Goal: Communication & Community: Answer question/provide support

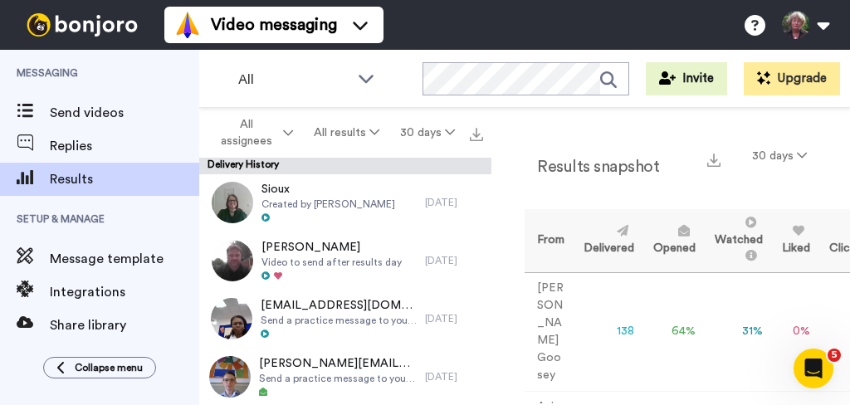
scroll to position [4789, 0]
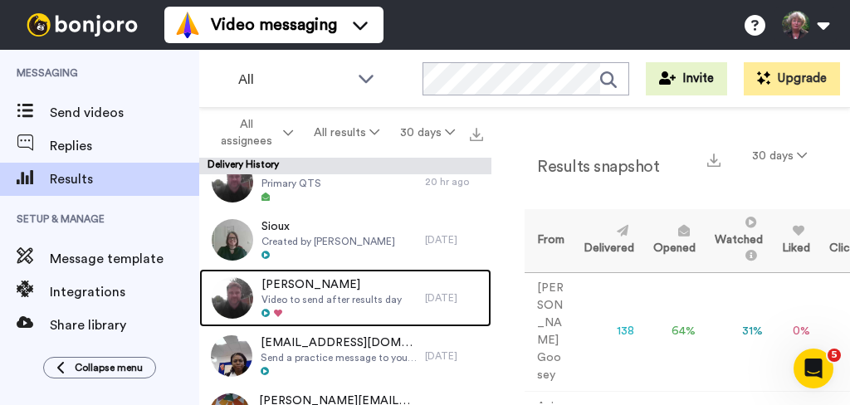
click at [339, 315] on div at bounding box center [332, 314] width 140 height 12
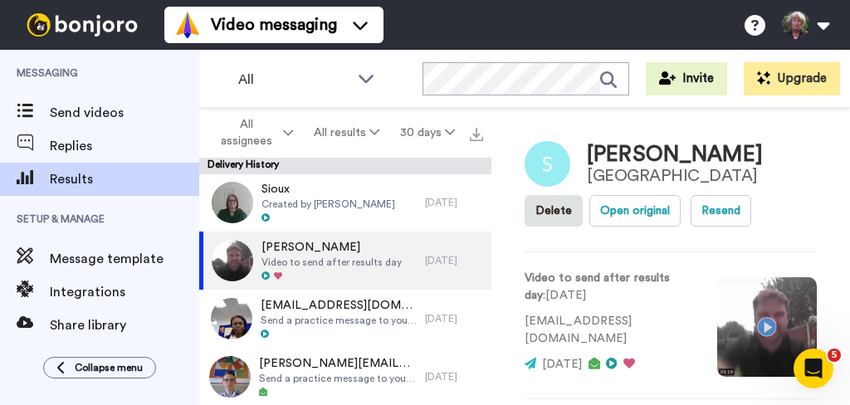
scroll to position [307, 0]
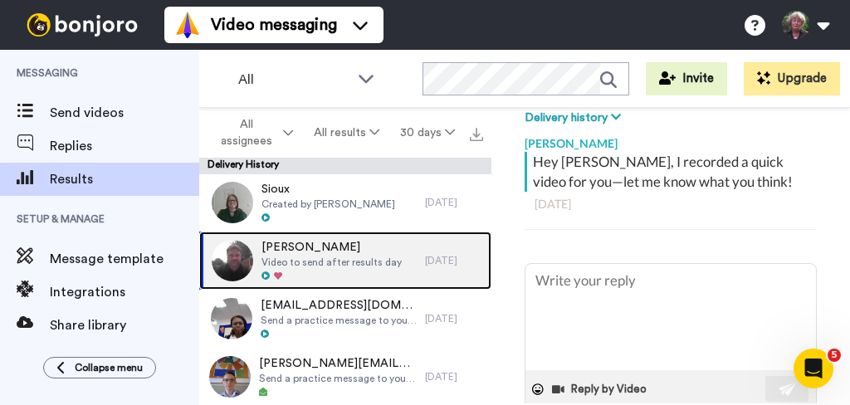
click at [332, 257] on span "Video to send after results day" at bounding box center [332, 262] width 140 height 13
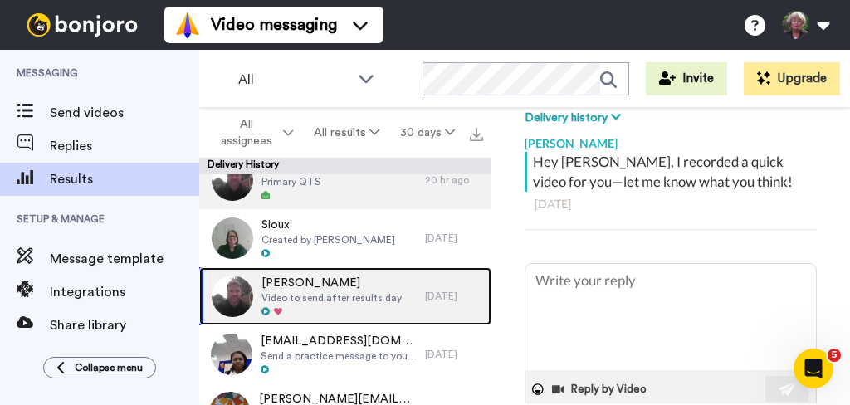
scroll to position [4826, 0]
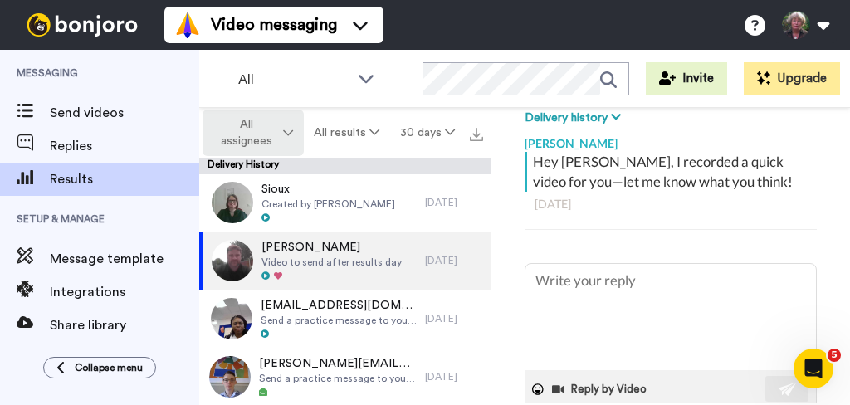
click at [277, 135] on span "All assignees" at bounding box center [246, 132] width 67 height 33
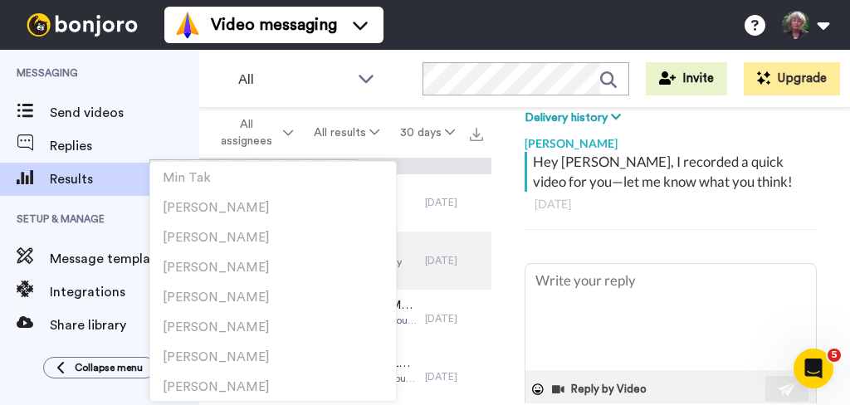
scroll to position [2780, 0]
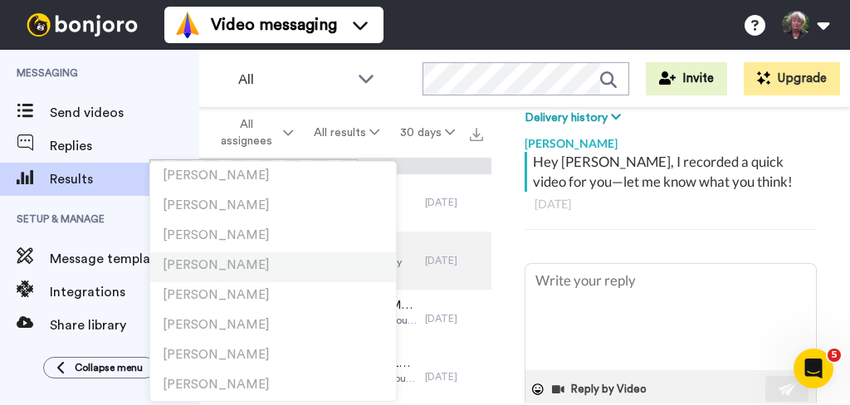
click at [226, 262] on span "[PERSON_NAME]" at bounding box center [216, 265] width 107 height 12
type textarea "x"
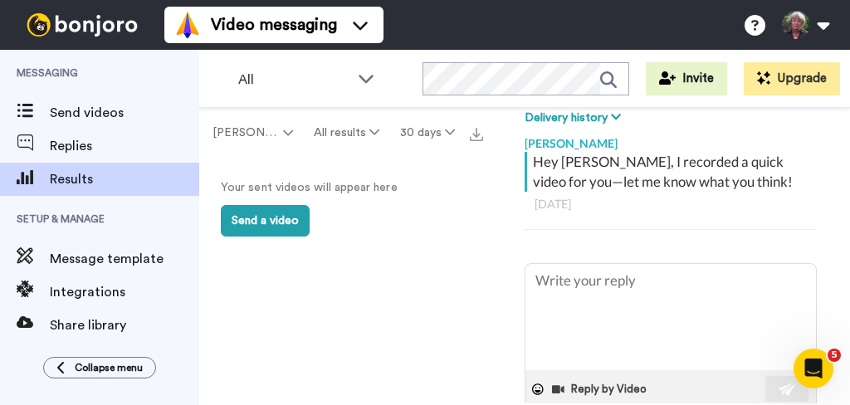
click at [85, 116] on span "Send videos" at bounding box center [124, 113] width 149 height 20
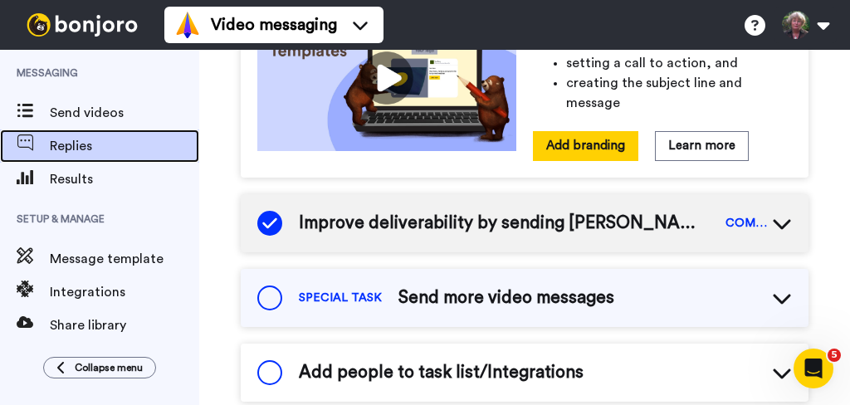
click at [83, 143] on span "Replies" at bounding box center [124, 146] width 149 height 20
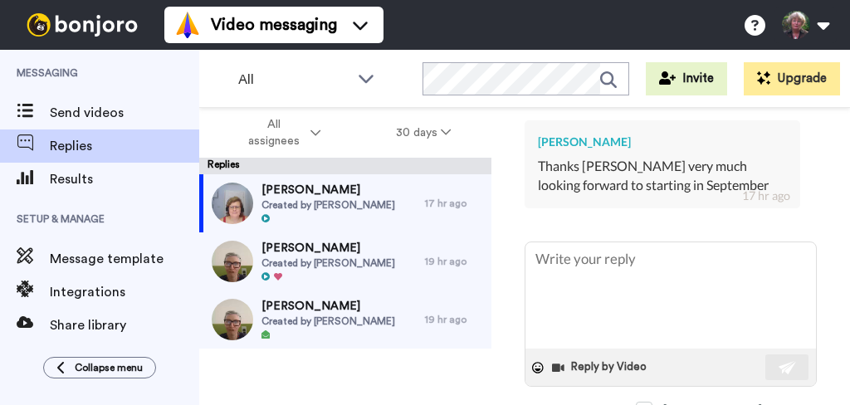
scroll to position [482, 0]
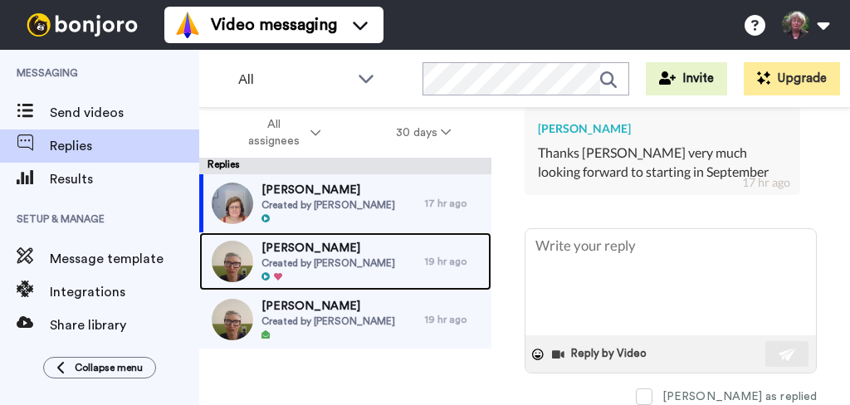
click at [350, 268] on span "Created by Steph Strange" at bounding box center [329, 263] width 134 height 13
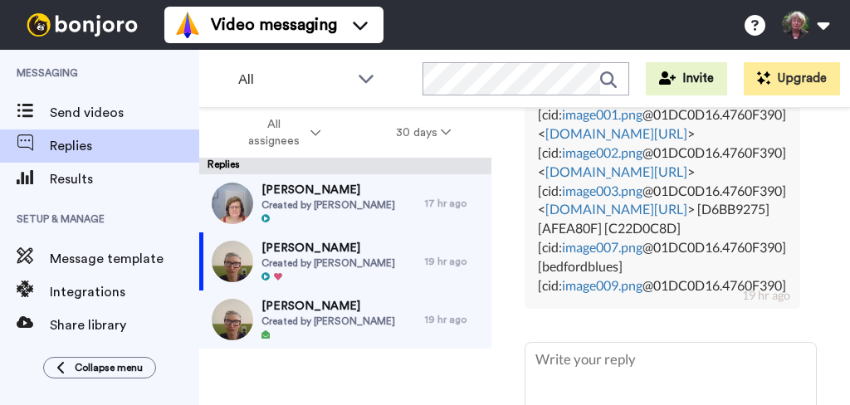
scroll to position [1115, 0]
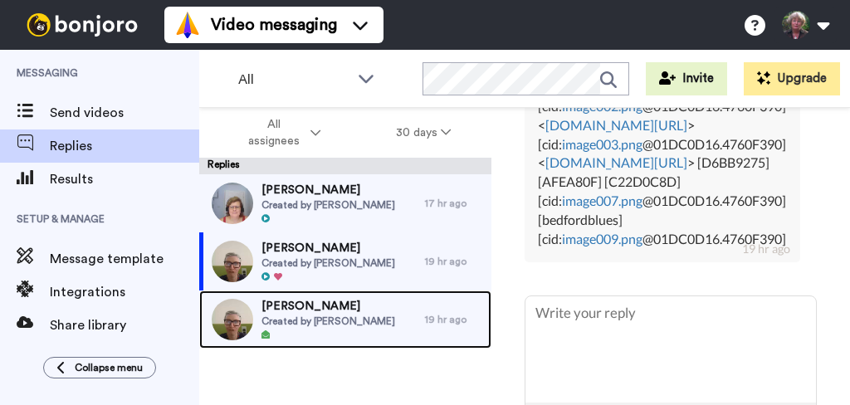
click at [319, 315] on span "Created by Steph Strange" at bounding box center [329, 321] width 134 height 13
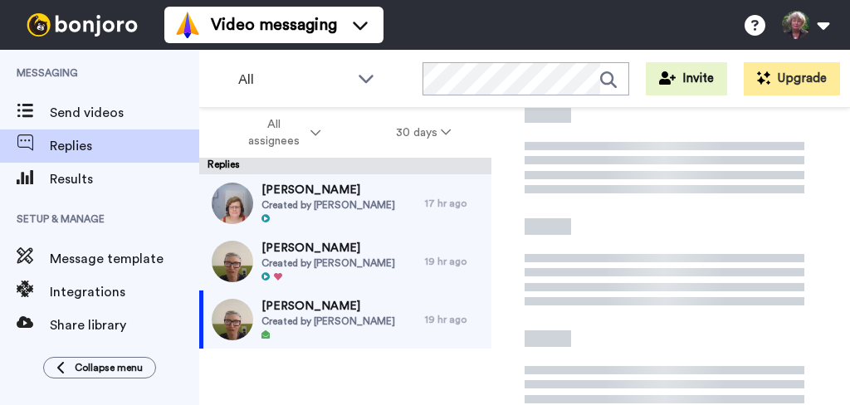
type textarea "x"
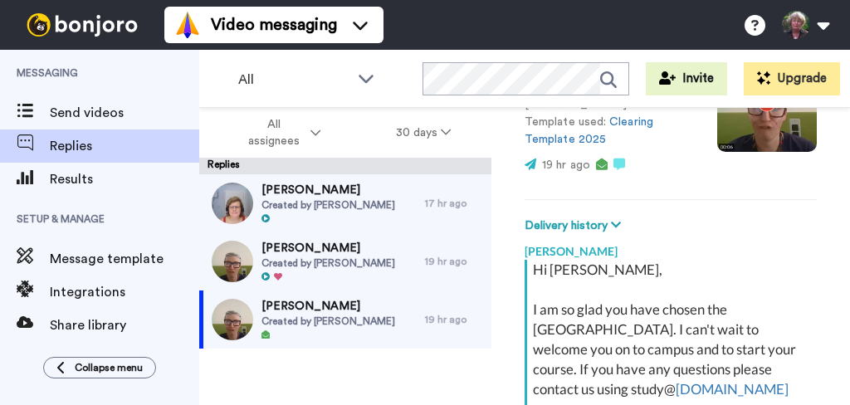
scroll to position [251, 0]
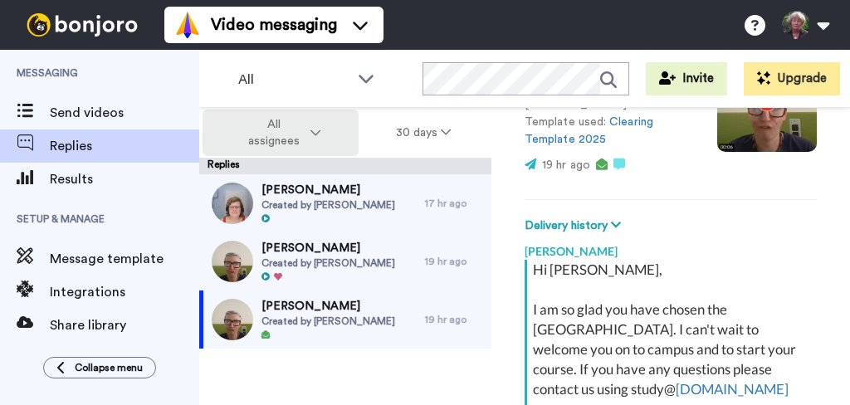
click at [294, 129] on span "All assignees" at bounding box center [273, 132] width 67 height 33
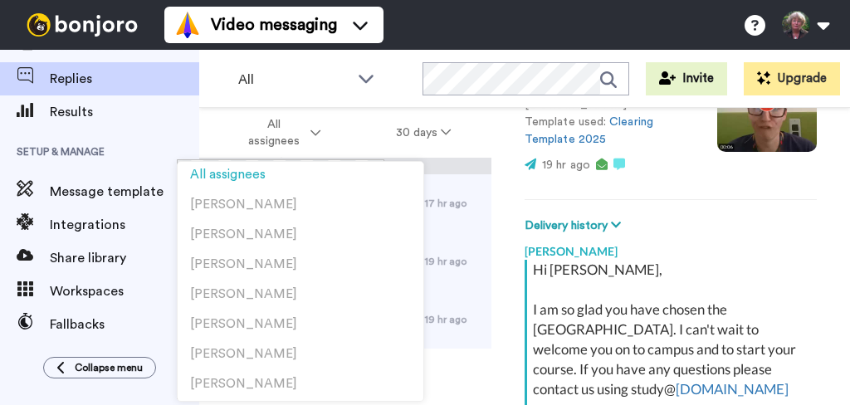
scroll to position [68, 0]
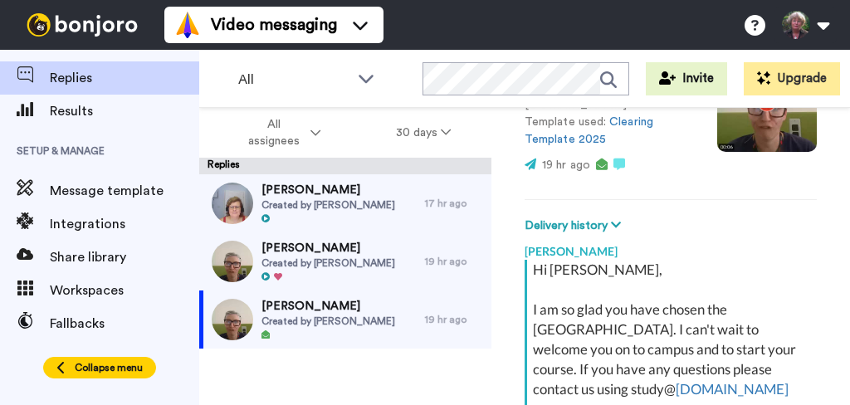
click at [87, 361] on span "Collapse menu" at bounding box center [109, 367] width 68 height 13
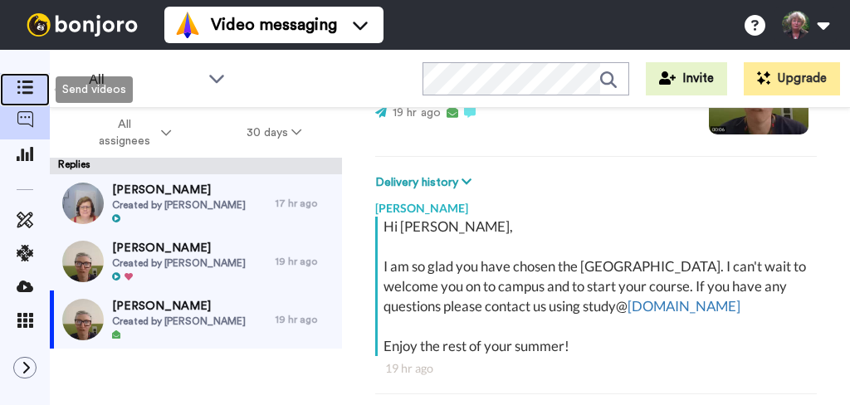
click at [22, 91] on icon at bounding box center [25, 88] width 17 height 14
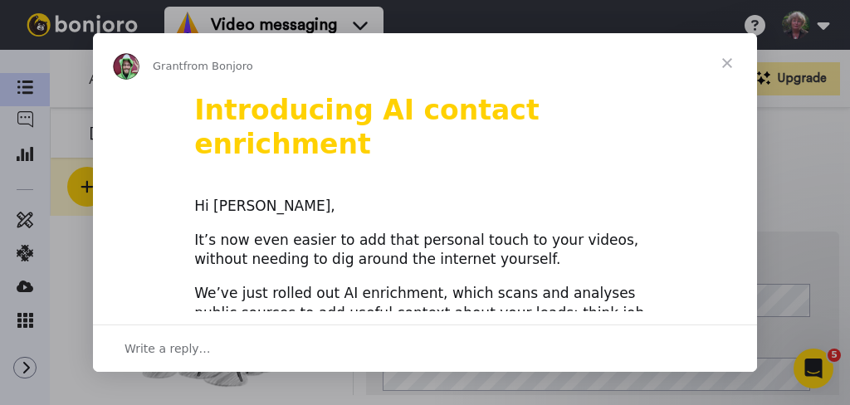
click at [727, 68] on span "Close" at bounding box center [728, 63] width 60 height 60
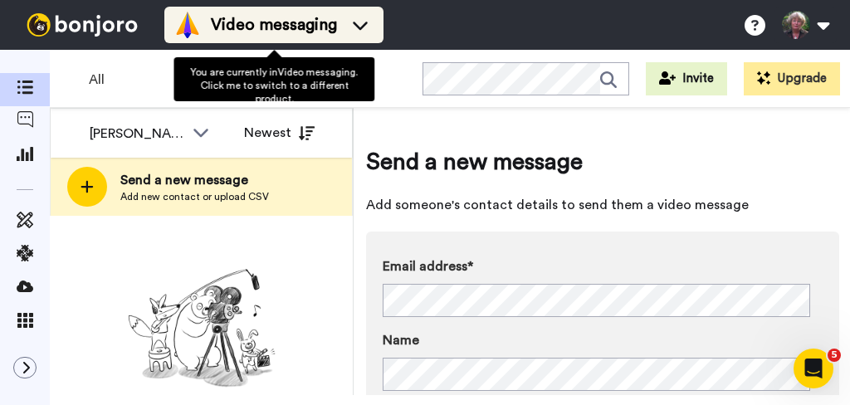
click at [355, 37] on div "Video messaging" at bounding box center [273, 25] width 199 height 27
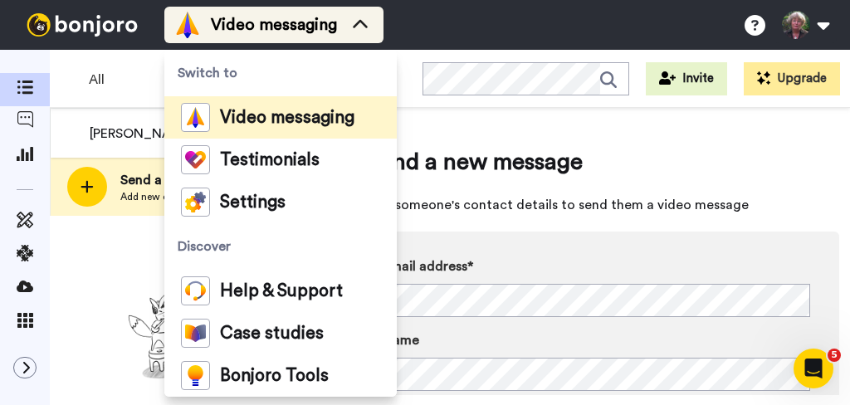
click at [364, 31] on icon at bounding box center [360, 25] width 27 height 17
